Goal: Navigation & Orientation: Find specific page/section

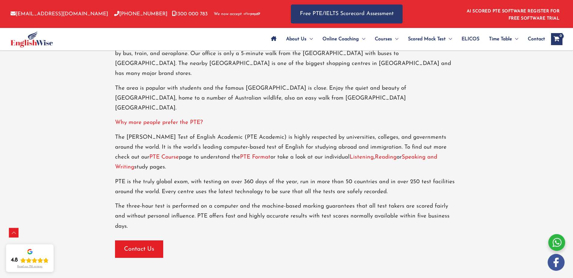
scroll to position [949, 0]
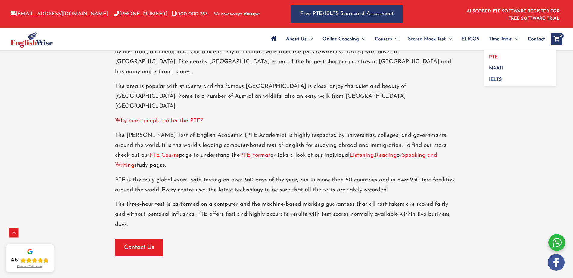
click at [498, 57] on link "PTE" at bounding box center [520, 54] width 72 height 11
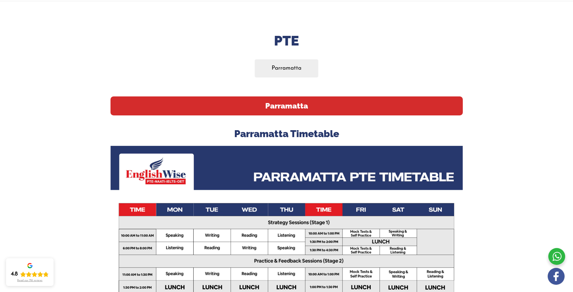
scroll to position [181, 0]
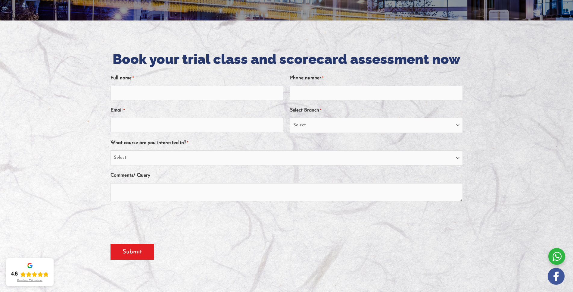
scroll to position [16, 0]
